Goal: Contribute content

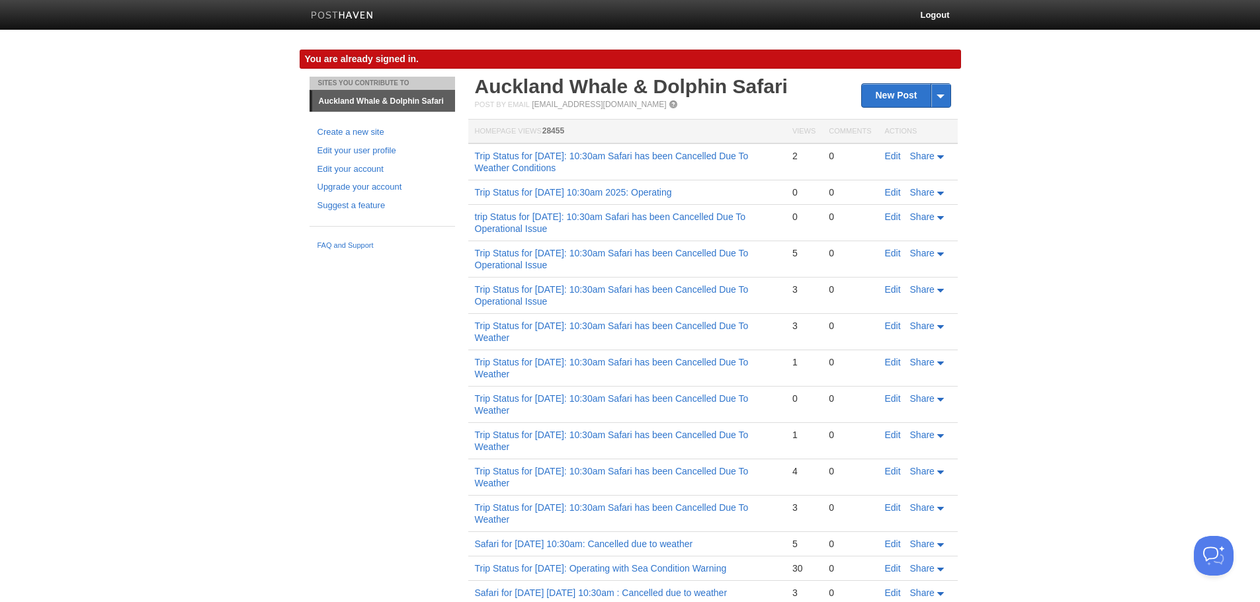
drag, startPoint x: 638, startPoint y: 165, endPoint x: 470, endPoint y: 157, distance: 168.2
click at [470, 157] on td "Trip Status for [DATE]: 10:30am Safari has been Cancelled Due To Weather Condit…" at bounding box center [626, 162] width 317 height 37
copy link "Trip Status for [DATE]: 10:30am Safari has been Cancelled Due To Weather Condit…"
click at [876, 97] on link "New Post" at bounding box center [906, 95] width 88 height 23
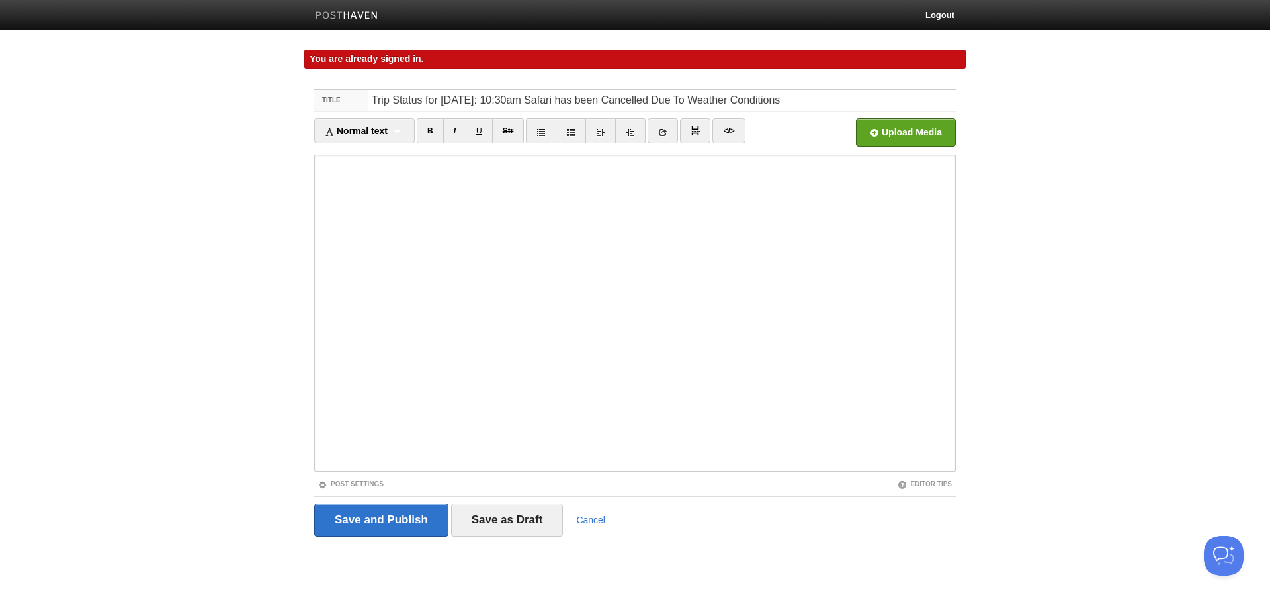
click at [494, 101] on input "Trip Status for [DATE]: 10:30am Safari has been Cancelled Due To Weather Condit…" at bounding box center [662, 100] width 588 height 21
type input "Trip Status for [DATE]: 10:30am Safari has been Cancelled Due To Weather Condit…"
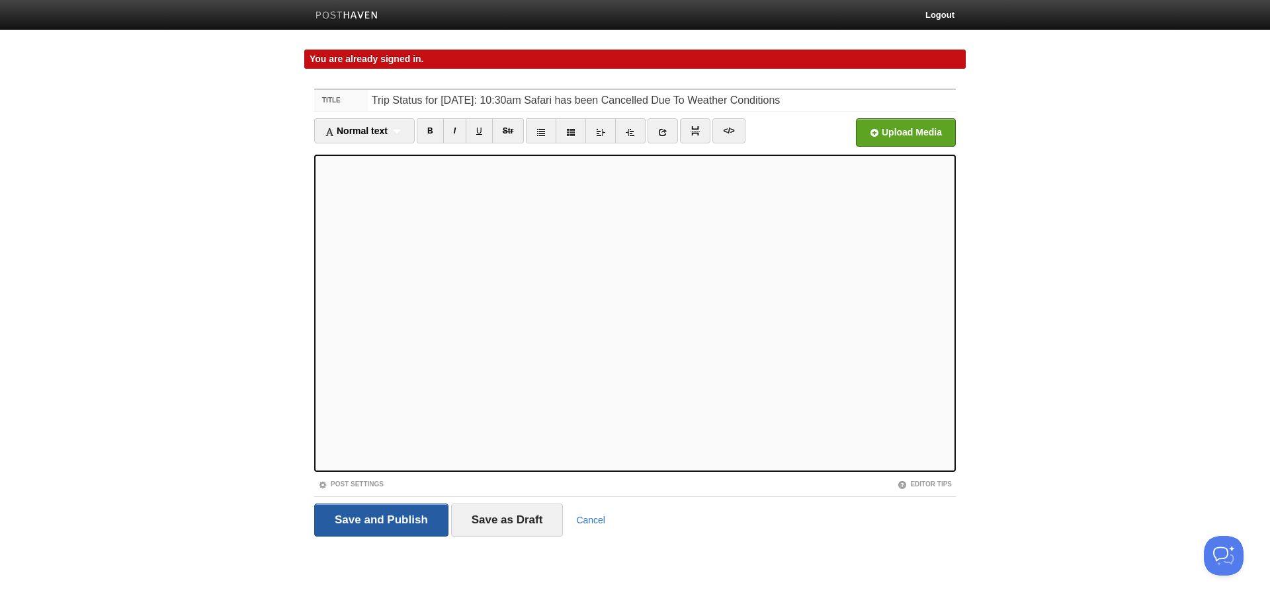
click at [418, 517] on input "Save and Publish" at bounding box center [381, 520] width 134 height 33
